Goal: Information Seeking & Learning: Learn about a topic

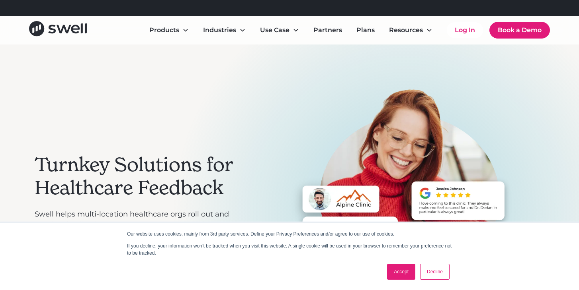
click at [406, 269] on link "Accept" at bounding box center [401, 272] width 28 height 16
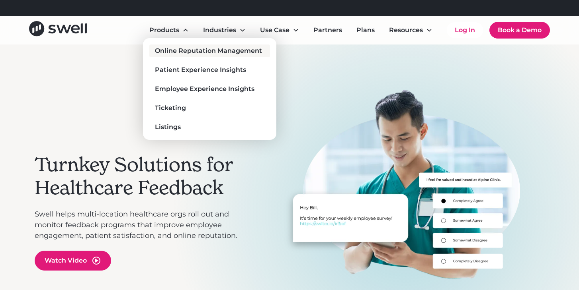
click at [189, 49] on div "Online Reputation Management" at bounding box center [208, 51] width 107 height 10
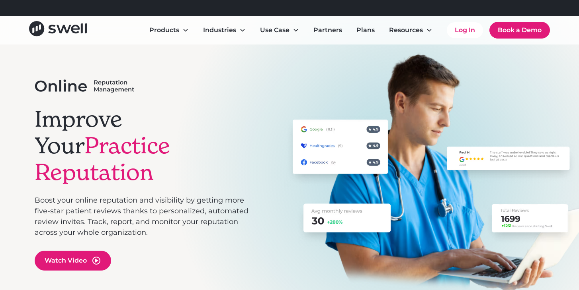
scroll to position [38, 0]
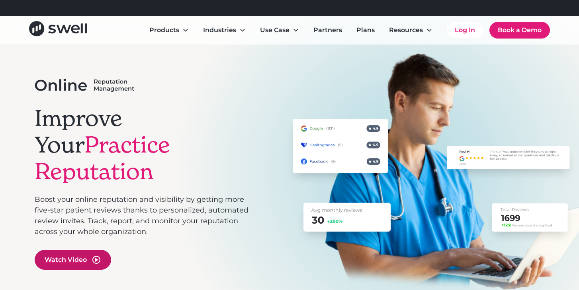
click at [81, 255] on div "Watch Video" at bounding box center [66, 260] width 42 height 10
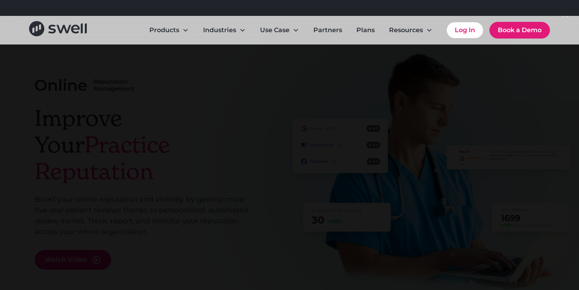
click at [52, 145] on div at bounding box center [289, 145] width 579 height 279
